Goal: Transaction & Acquisition: Purchase product/service

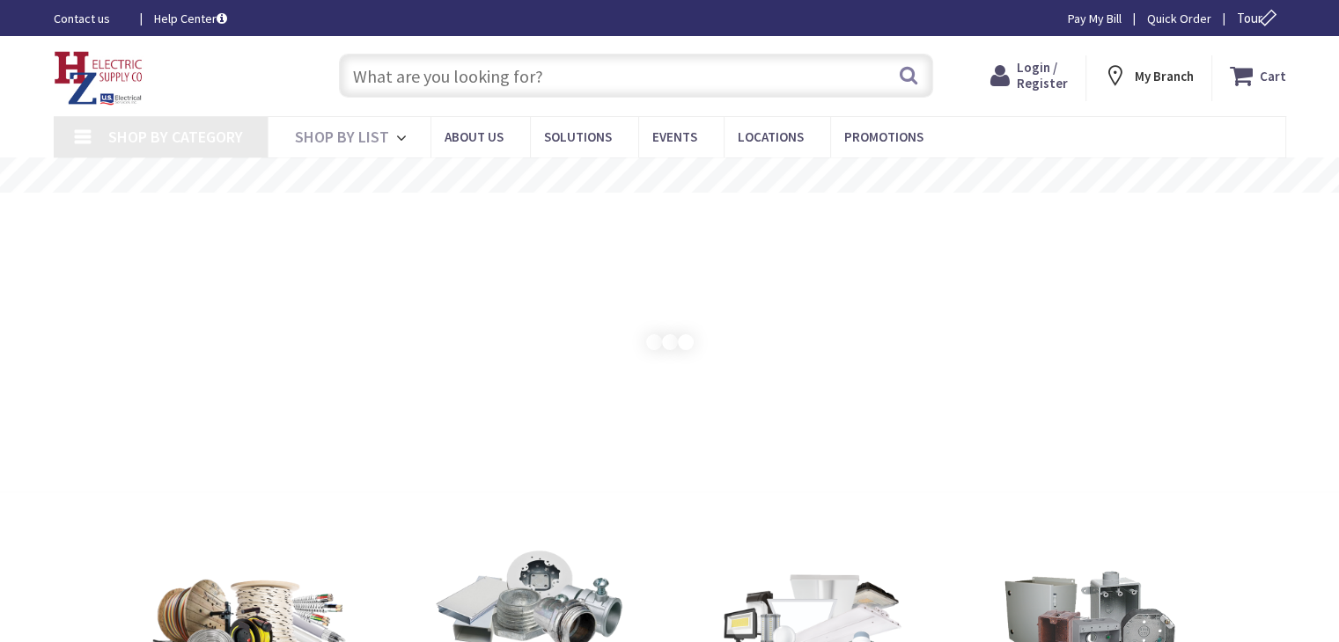
click at [1052, 80] on span "Login / Register" at bounding box center [1041, 75] width 51 height 33
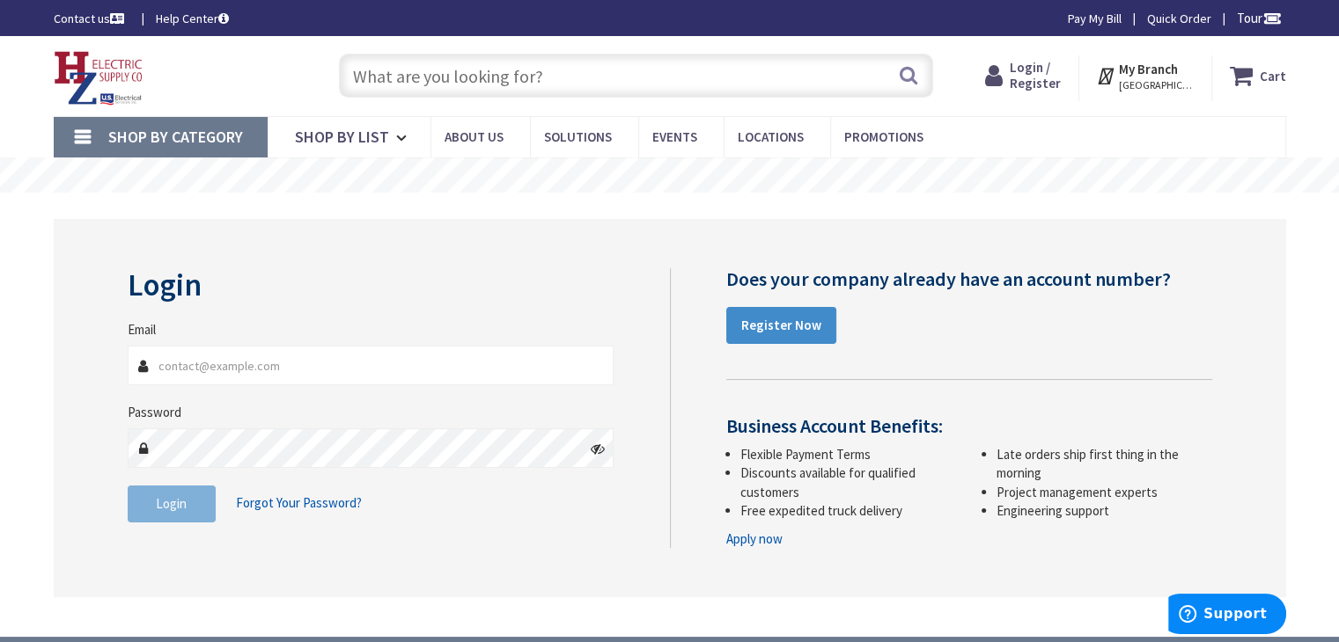
click at [197, 363] on input "Email" at bounding box center [371, 366] width 487 height 40
type input "[PERSON_NAME][EMAIL_ADDRESS][DOMAIN_NAME]"
click at [174, 502] on span "Login" at bounding box center [171, 503] width 31 height 17
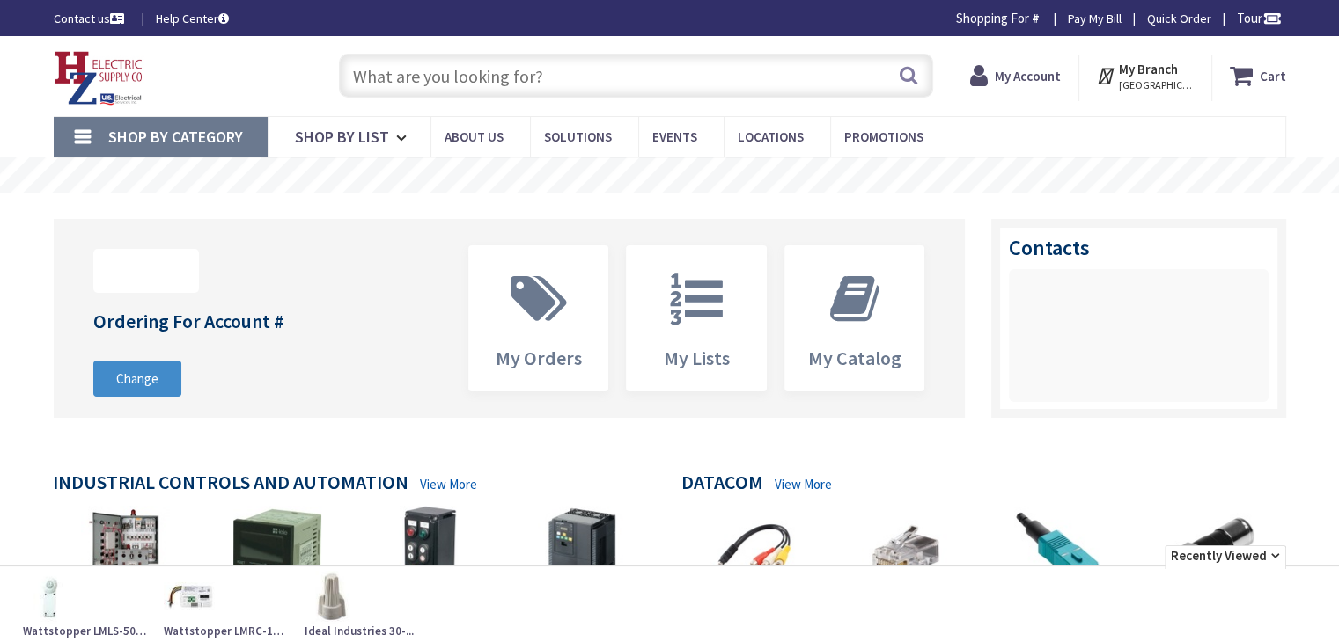
click at [612, 84] on input "text" at bounding box center [636, 76] width 594 height 44
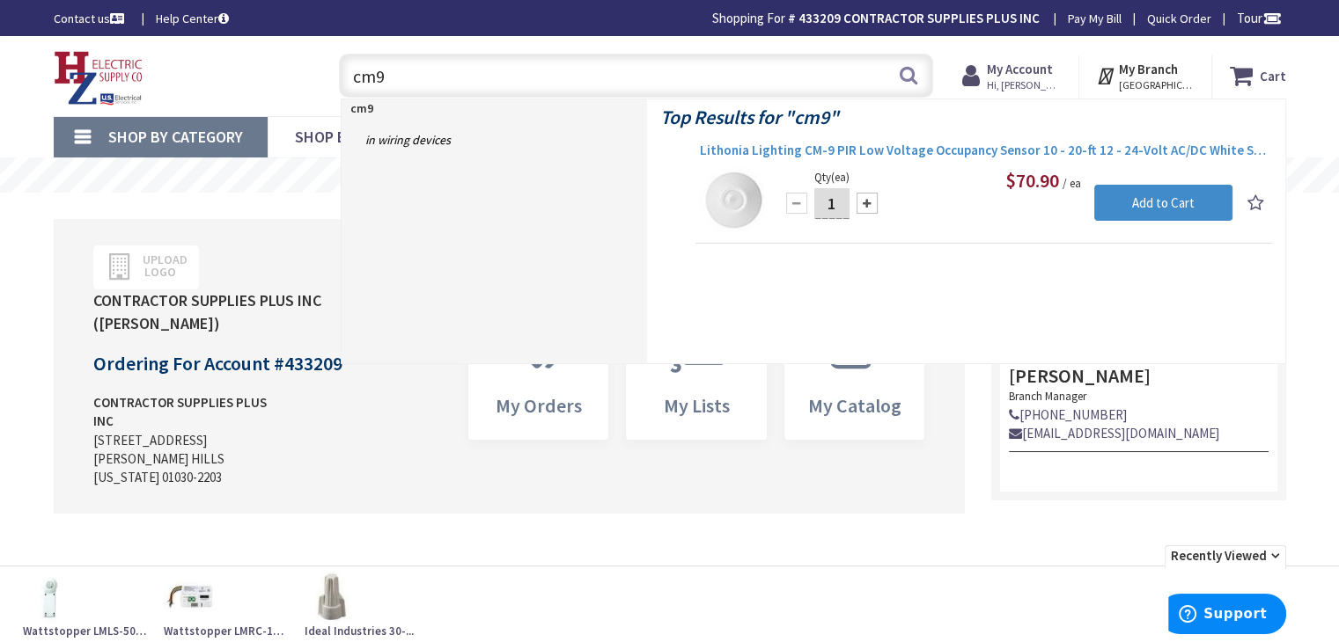
type input "cm9"
click at [749, 145] on span "Lithonia Lighting CM-9 PIR Low Voltage Occupancy Sensor 10 - 20-ft 12 - 24-Volt…" at bounding box center [984, 151] width 568 height 18
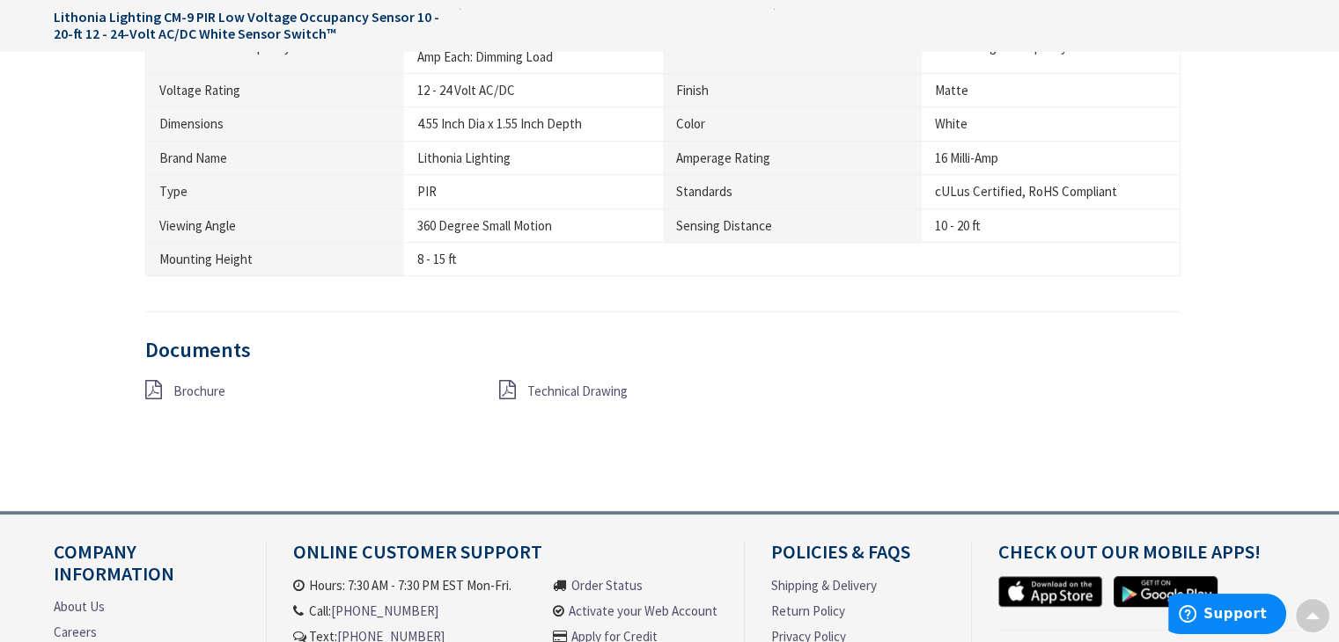
scroll to position [1496, 0]
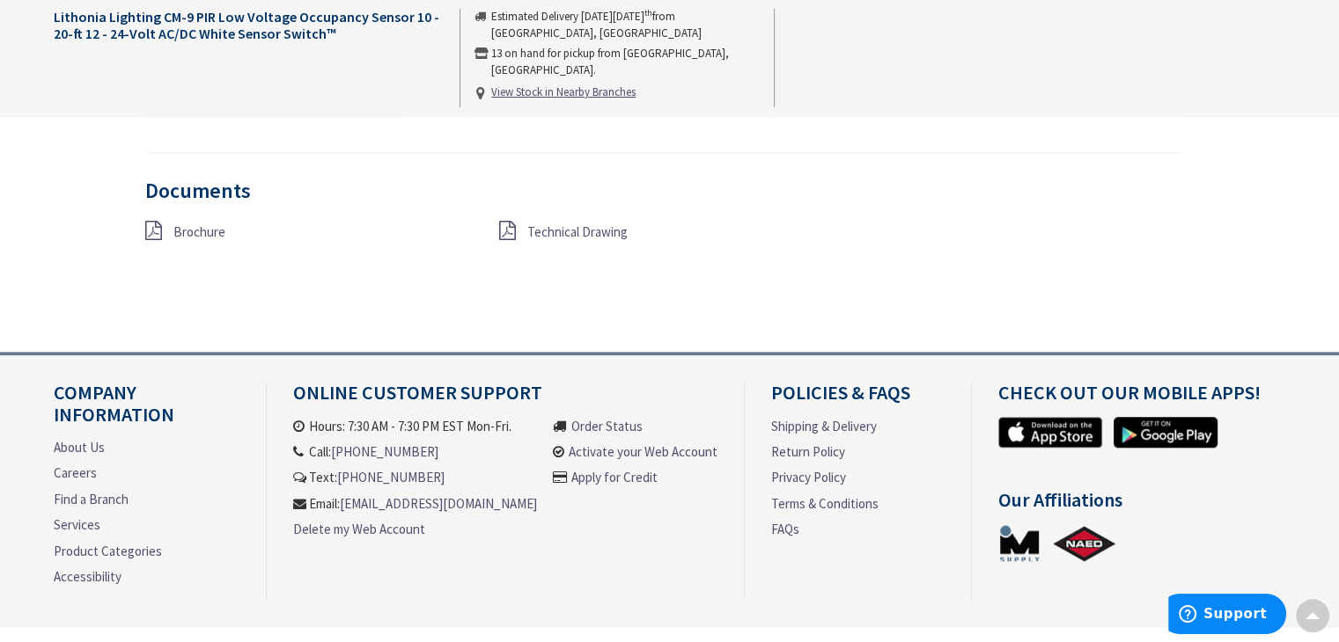
click at [569, 226] on span "Technical Drawing" at bounding box center [577, 232] width 100 height 17
